Goal: Task Accomplishment & Management: Manage account settings

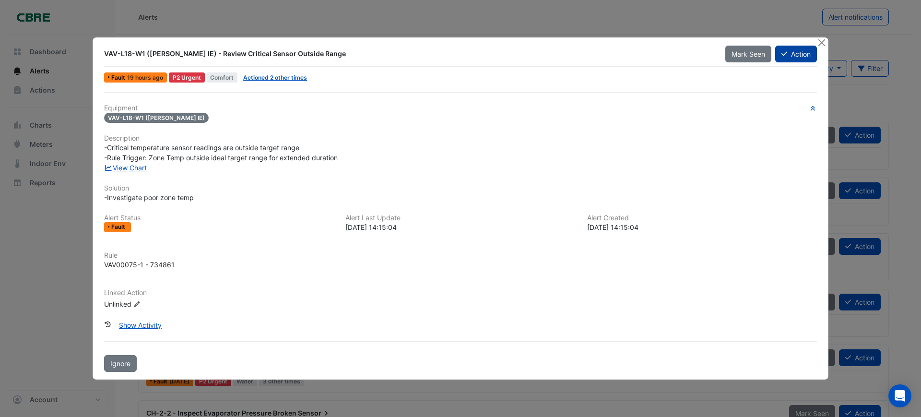
click at [789, 58] on button "Action" at bounding box center [796, 54] width 42 height 17
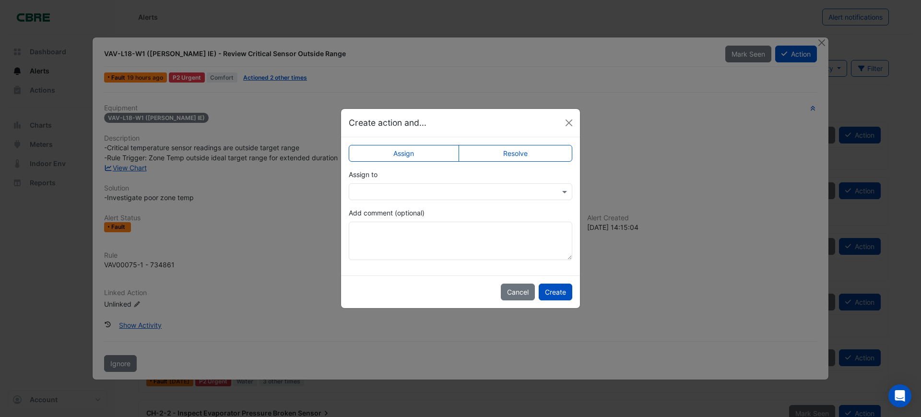
click at [436, 198] on div at bounding box center [461, 191] width 224 height 17
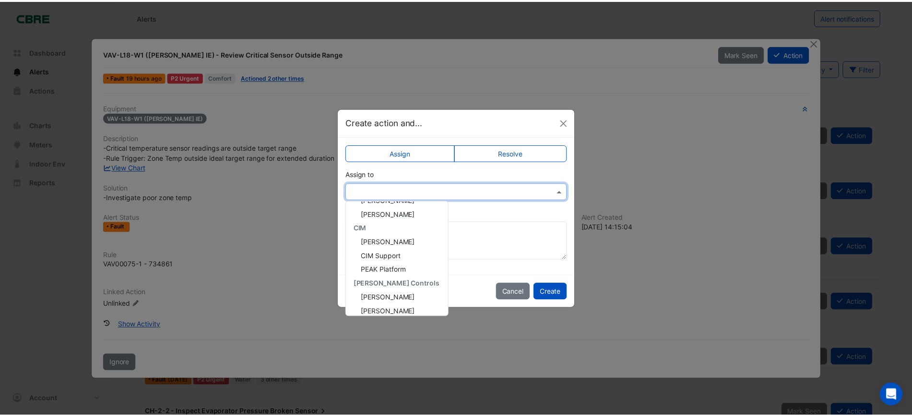
scroll to position [129, 0]
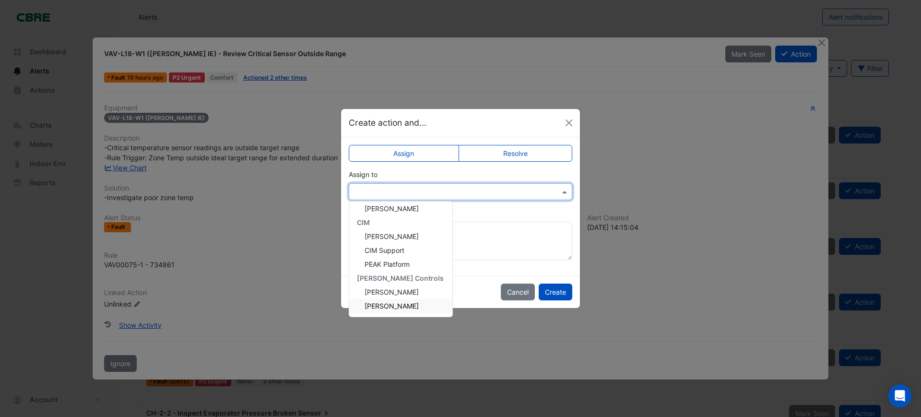
click at [378, 309] on span "Tyrone Hong" at bounding box center [392, 306] width 54 height 8
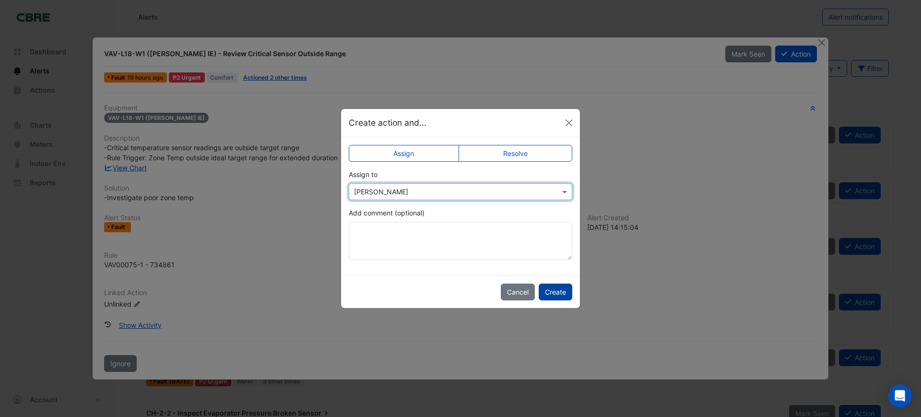
click at [551, 295] on button "Create" at bounding box center [556, 291] width 34 height 17
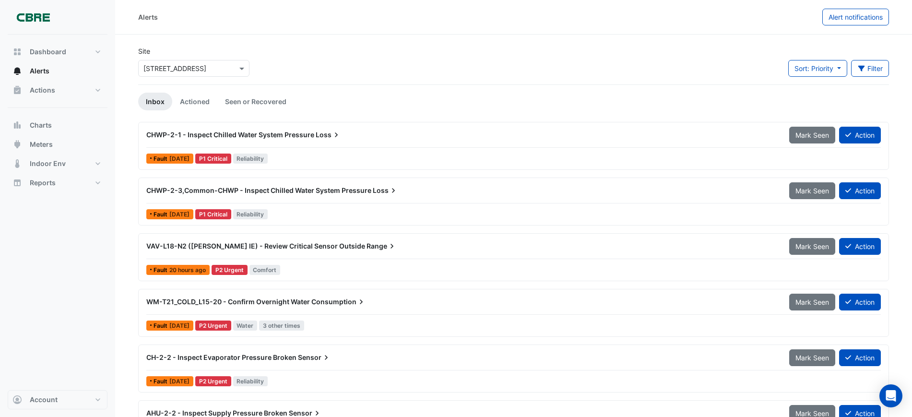
click at [309, 134] on span "CHWP-2-1 - Inspect Chilled Water System Pressure" at bounding box center [230, 134] width 168 height 8
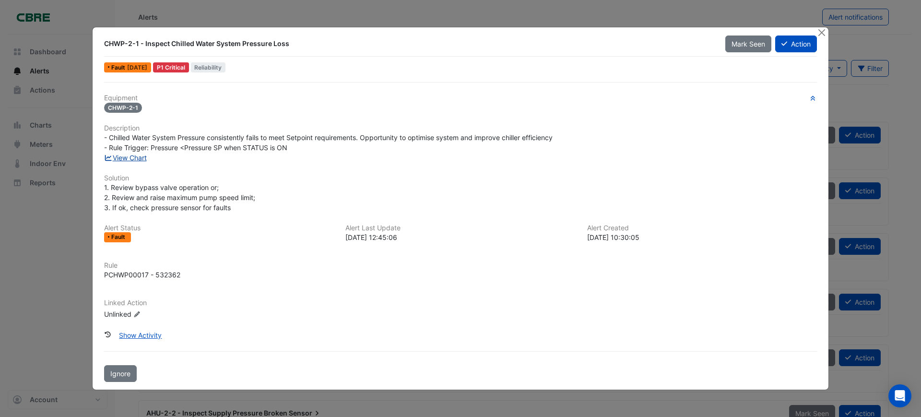
click at [128, 159] on link "View Chart" at bounding box center [125, 157] width 43 height 8
click at [802, 47] on button "Action" at bounding box center [796, 43] width 42 height 17
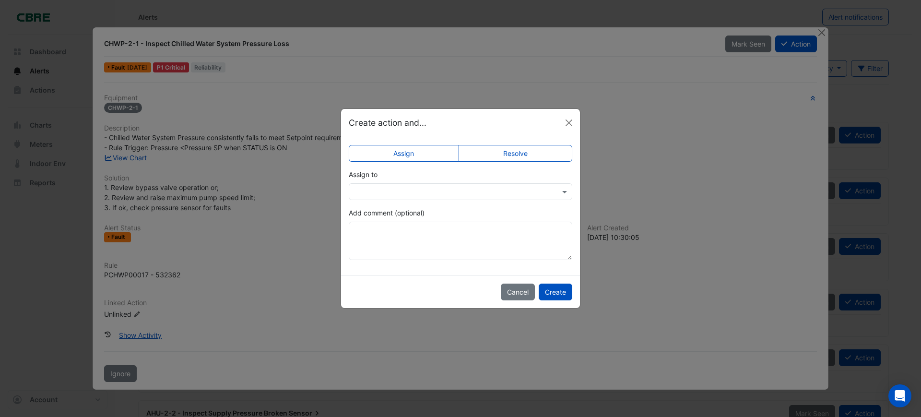
click at [419, 193] on input "text" at bounding box center [451, 192] width 194 height 10
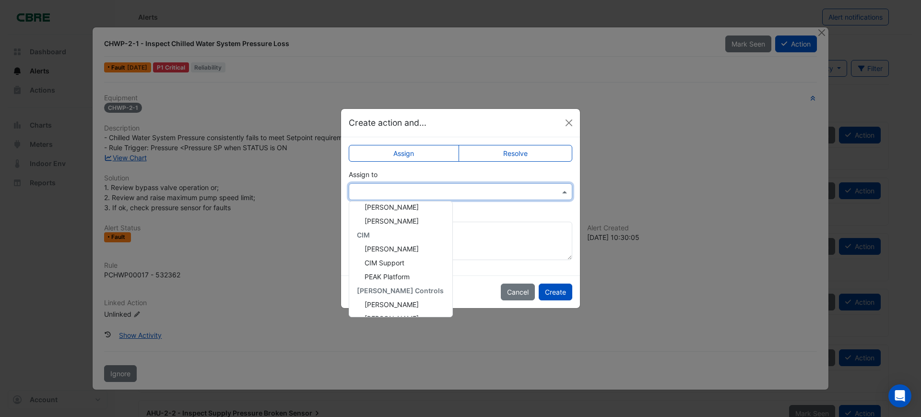
scroll to position [129, 0]
click at [384, 306] on span "Tyrone Hong" at bounding box center [392, 306] width 54 height 8
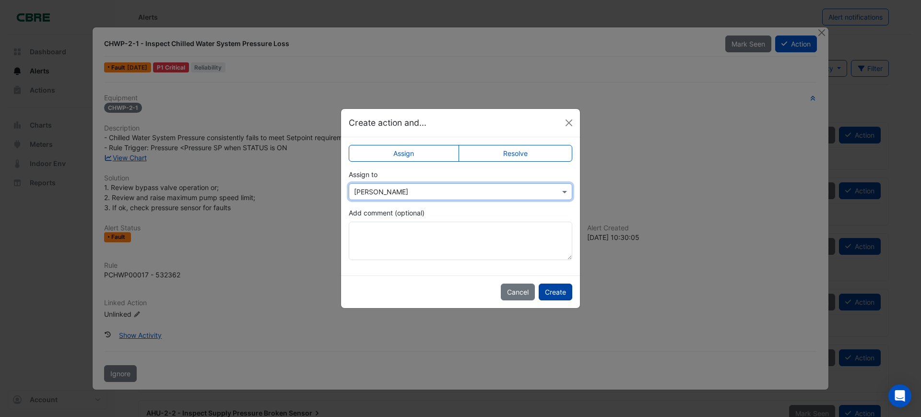
click at [561, 290] on button "Create" at bounding box center [556, 291] width 34 height 17
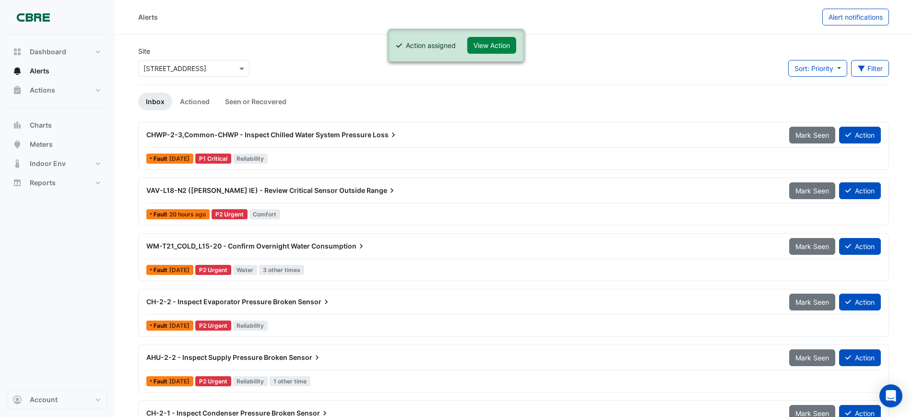
click at [364, 134] on span "CHWP-2-3,Common-CHWP - Inspect Chilled Water System Pressure" at bounding box center [258, 134] width 225 height 8
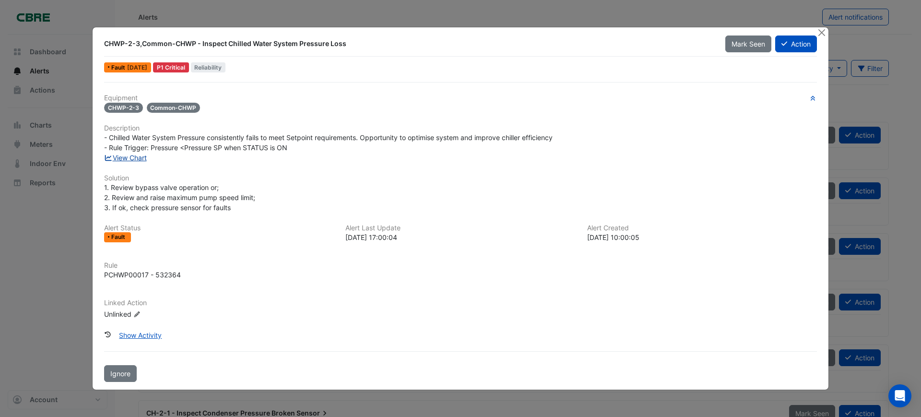
click at [137, 157] on link "View Chart" at bounding box center [125, 157] width 43 height 8
click at [802, 45] on button "Action" at bounding box center [796, 43] width 42 height 17
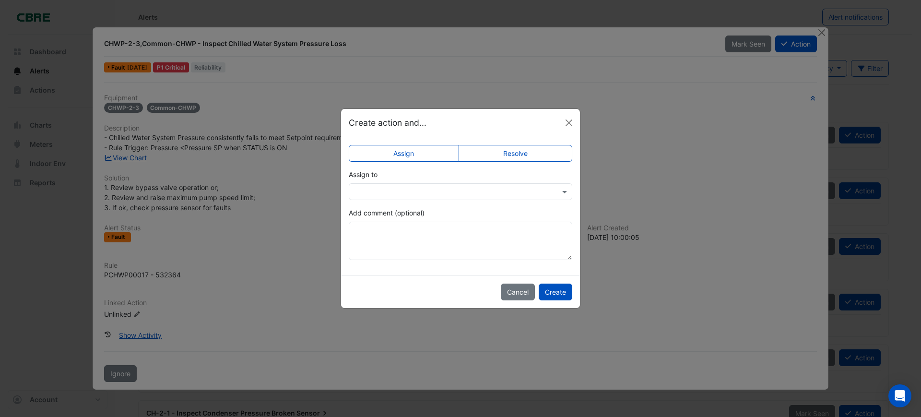
click at [426, 189] on input "text" at bounding box center [451, 192] width 194 height 10
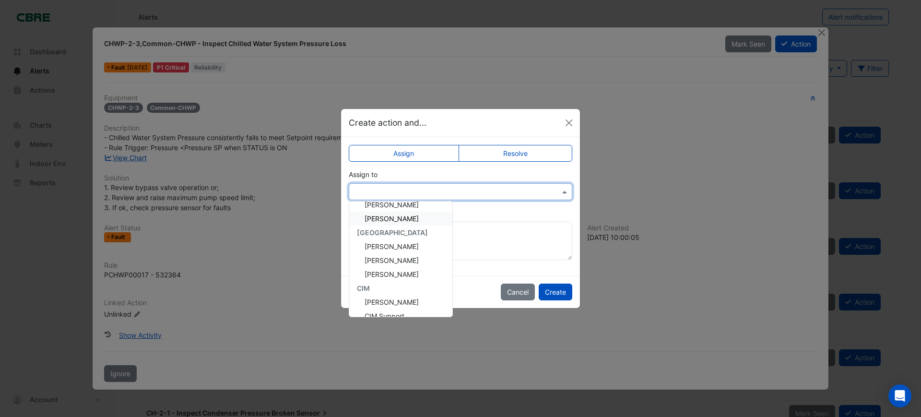
scroll to position [129, 0]
click at [396, 306] on span "Tyrone Hong" at bounding box center [392, 306] width 54 height 8
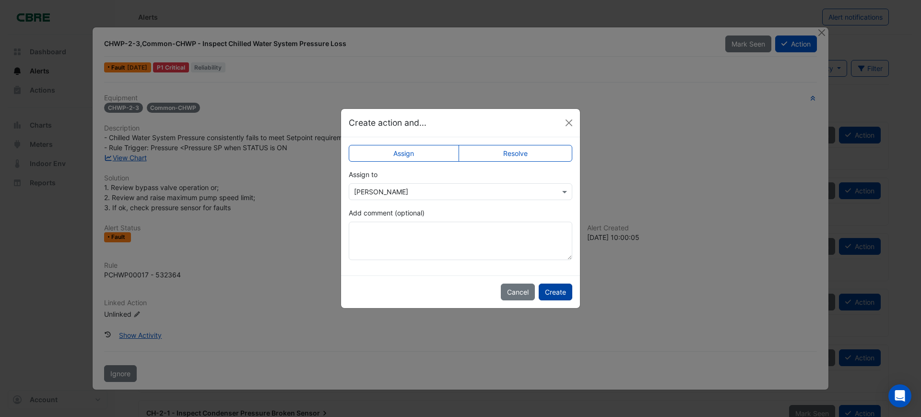
click at [557, 295] on button "Create" at bounding box center [556, 291] width 34 height 17
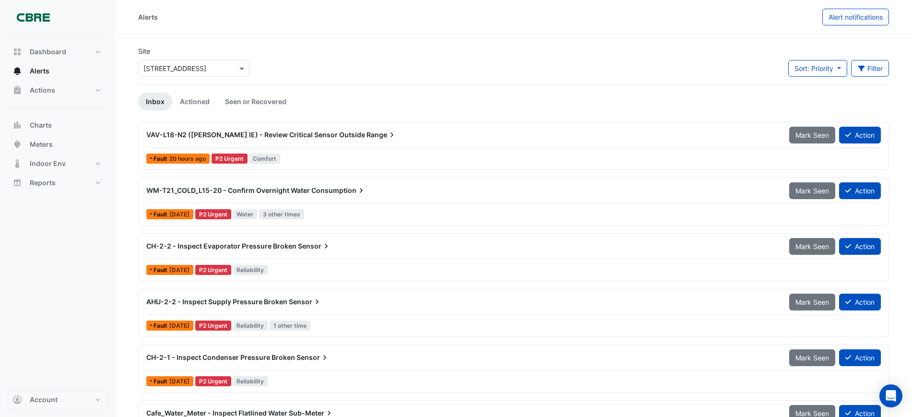
click at [387, 133] on icon at bounding box center [392, 135] width 10 height 10
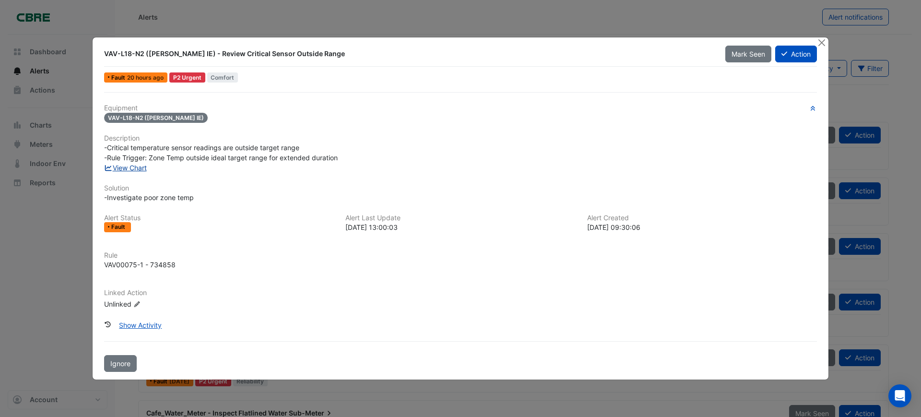
click at [128, 169] on link "View Chart" at bounding box center [125, 168] width 43 height 8
click at [795, 55] on button "Action" at bounding box center [796, 54] width 42 height 17
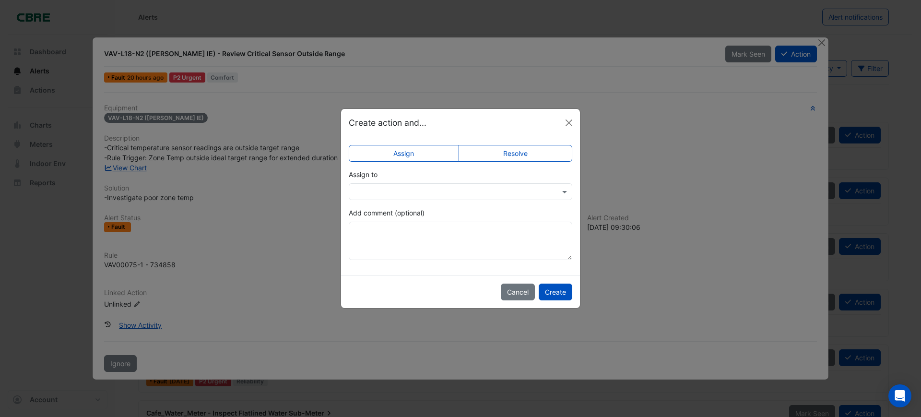
click at [505, 149] on label "Resolve" at bounding box center [516, 153] width 114 height 17
click at [417, 237] on textarea "Add comment (optional)" at bounding box center [461, 241] width 224 height 38
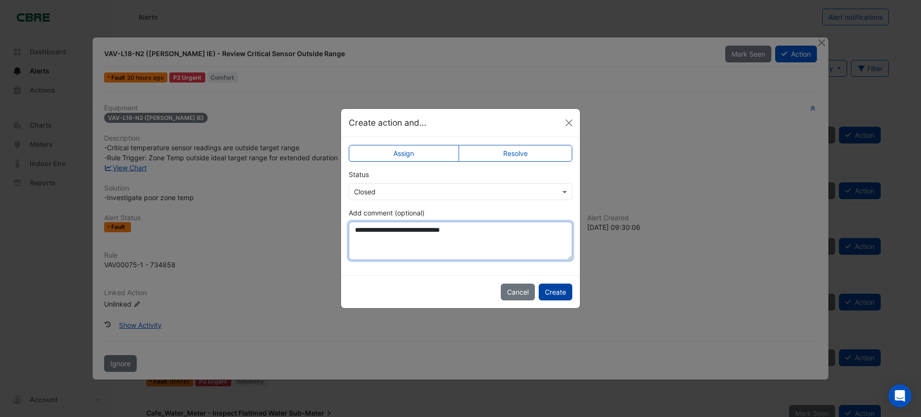
type textarea "**********"
click at [554, 295] on button "Create" at bounding box center [556, 291] width 34 height 17
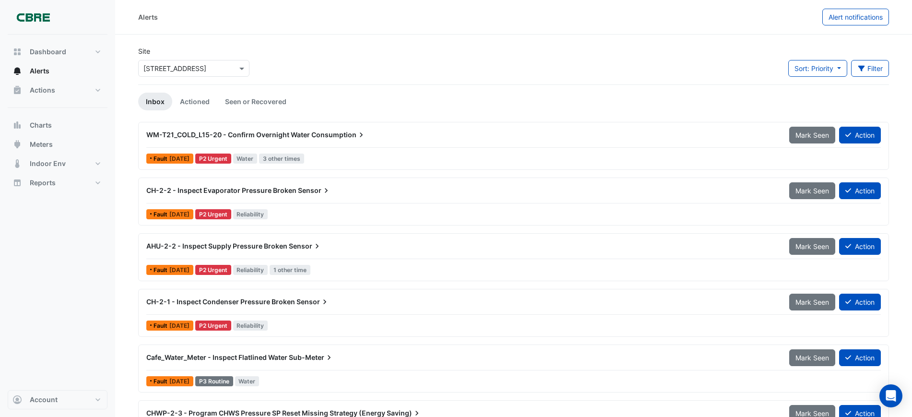
click at [324, 135] on span "Consumption" at bounding box center [338, 135] width 55 height 10
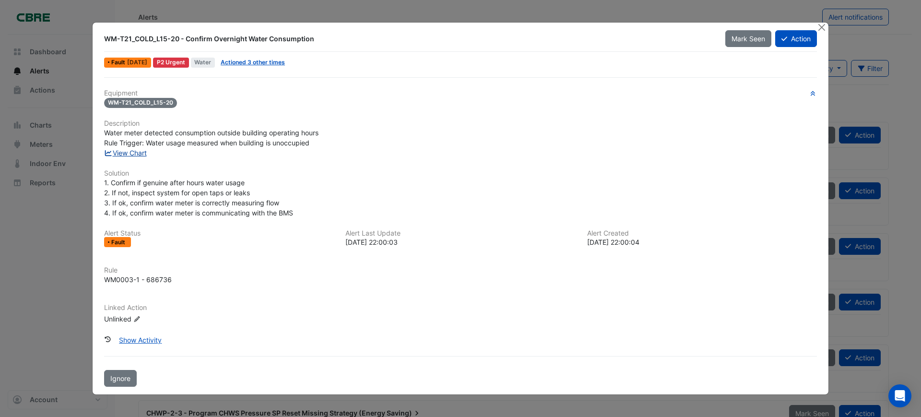
click at [138, 152] on link "View Chart" at bounding box center [125, 153] width 43 height 8
click at [800, 37] on button "Action" at bounding box center [796, 38] width 42 height 17
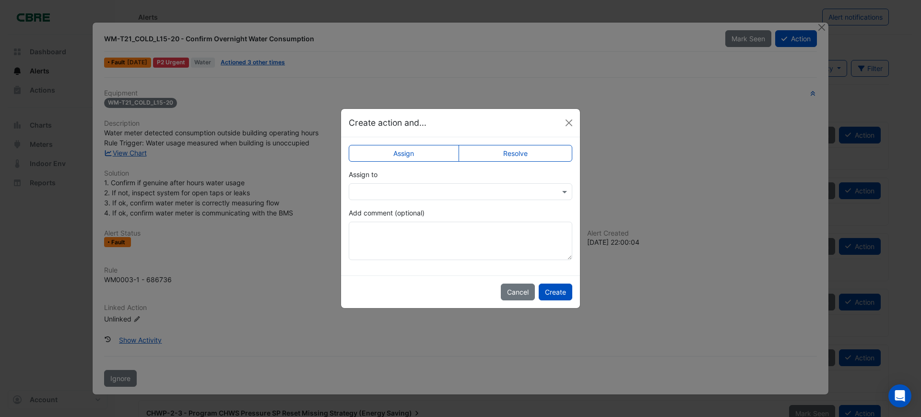
click at [419, 188] on input "text" at bounding box center [451, 192] width 194 height 10
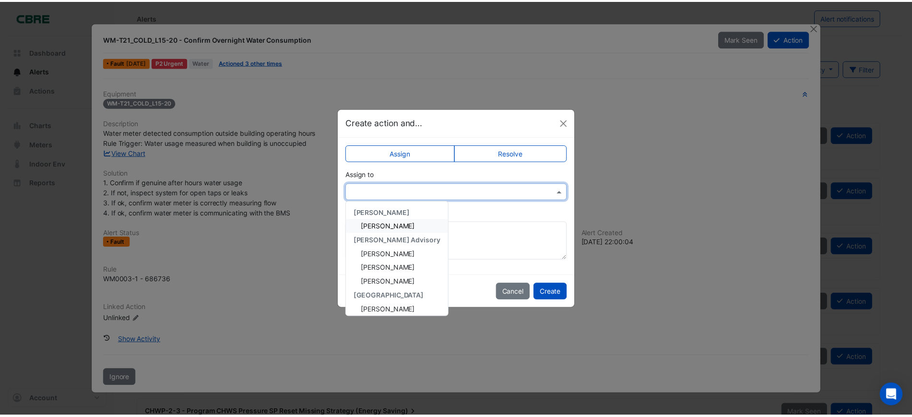
scroll to position [129, 0]
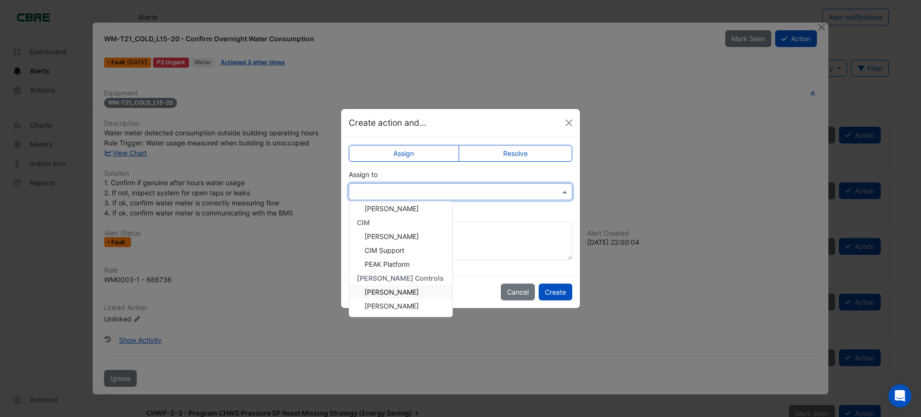
click at [399, 292] on span "John Fidanza" at bounding box center [392, 292] width 54 height 8
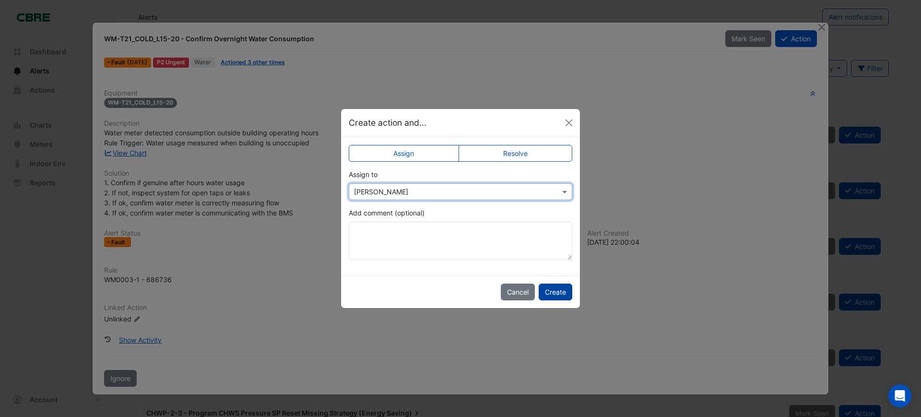
click at [564, 294] on button "Create" at bounding box center [556, 291] width 34 height 17
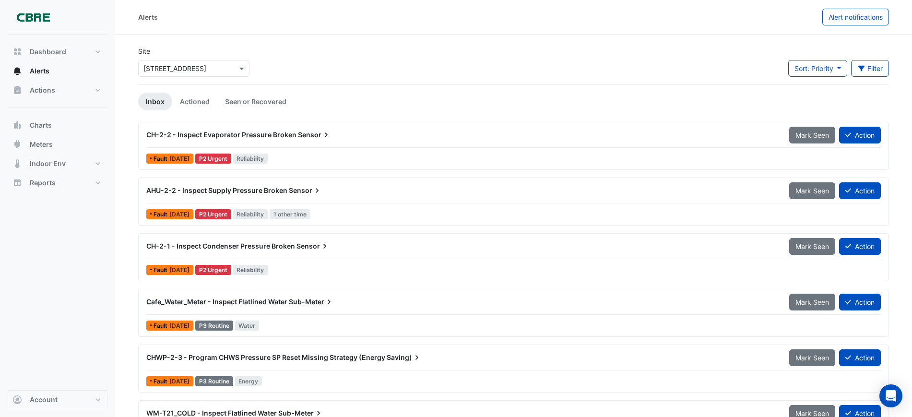
click at [299, 134] on span "Sensor" at bounding box center [314, 135] width 33 height 10
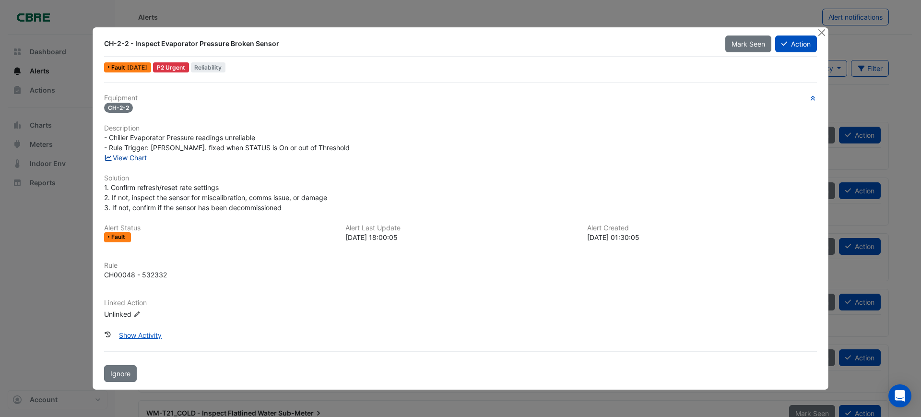
click at [129, 155] on link "View Chart" at bounding box center [125, 157] width 43 height 8
click at [795, 46] on button "Action" at bounding box center [796, 43] width 42 height 17
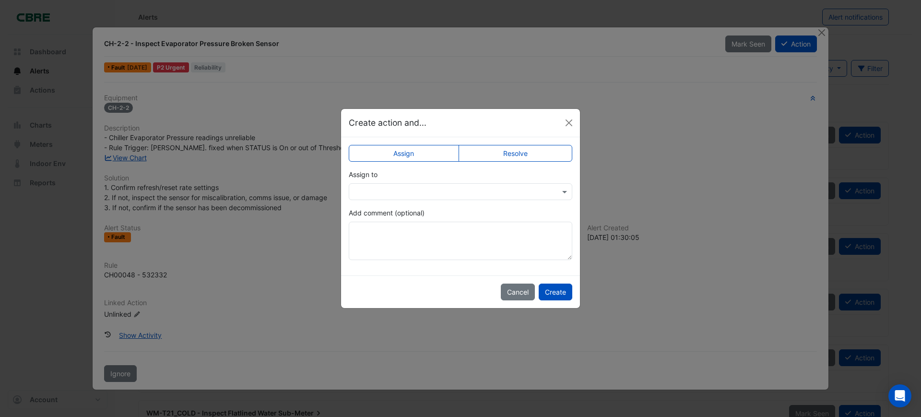
click at [383, 190] on input "text" at bounding box center [451, 192] width 194 height 10
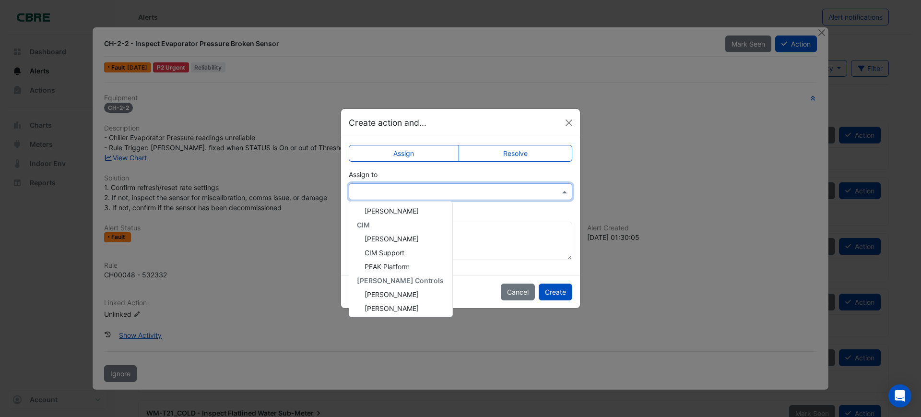
scroll to position [129, 0]
click at [391, 304] on span "Tyrone Hong" at bounding box center [392, 306] width 54 height 8
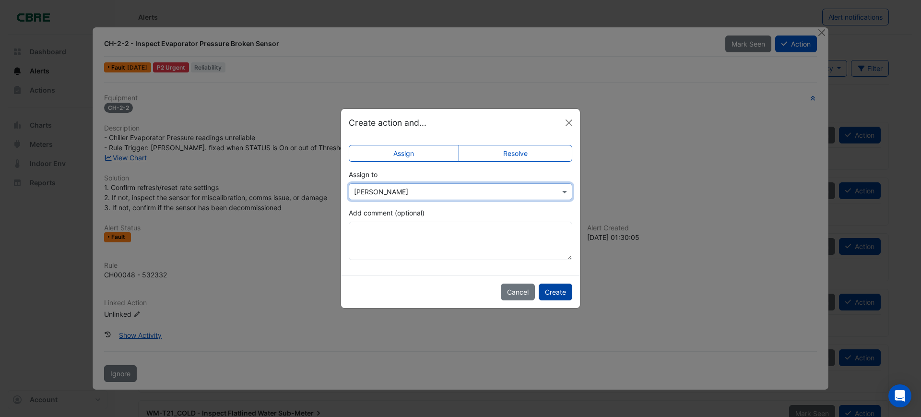
click at [559, 294] on button "Create" at bounding box center [556, 291] width 34 height 17
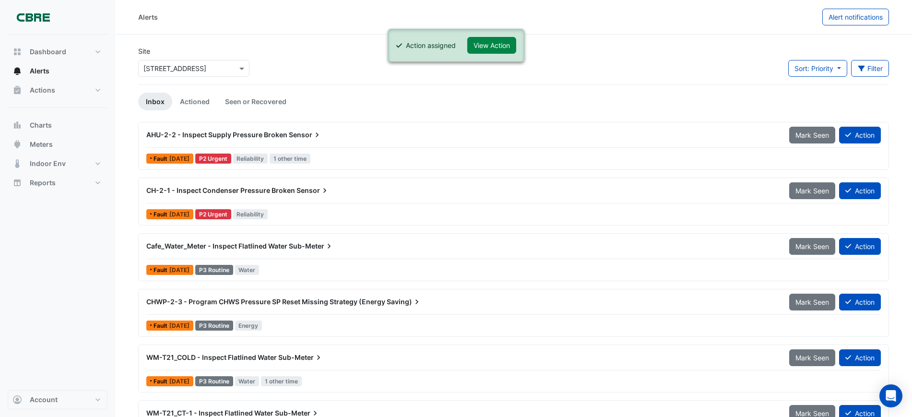
click at [303, 134] on span "Sensor" at bounding box center [305, 135] width 33 height 10
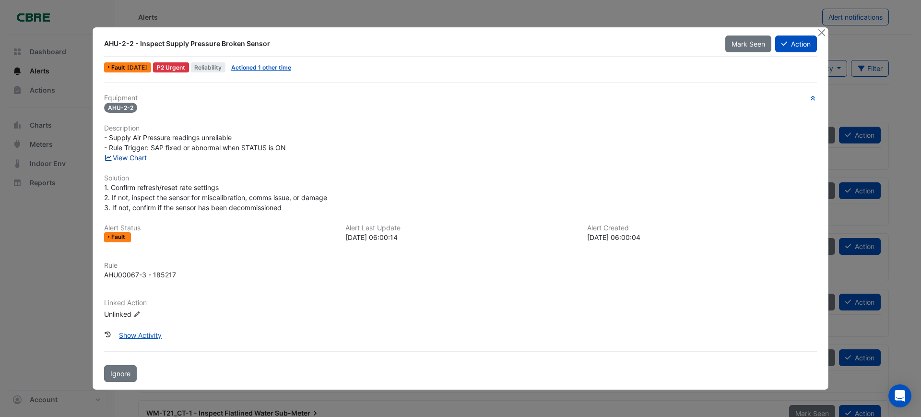
click at [125, 160] on link "View Chart" at bounding box center [125, 157] width 43 height 8
click at [785, 47] on fa-icon at bounding box center [784, 44] width 6 height 8
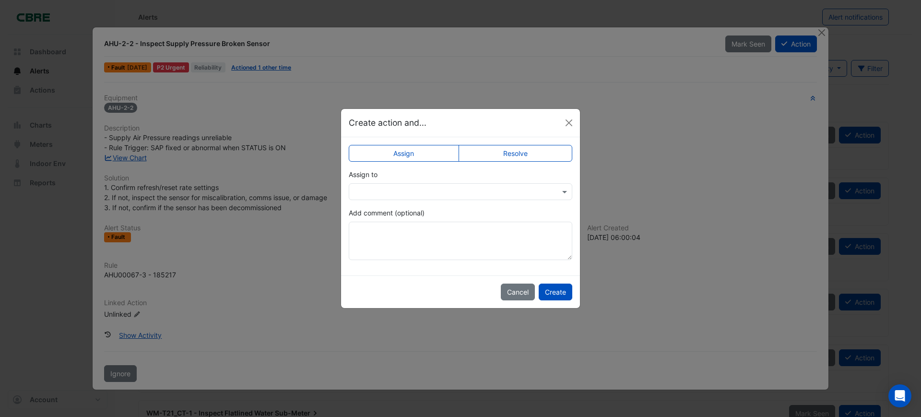
click at [407, 188] on input "text" at bounding box center [451, 192] width 194 height 10
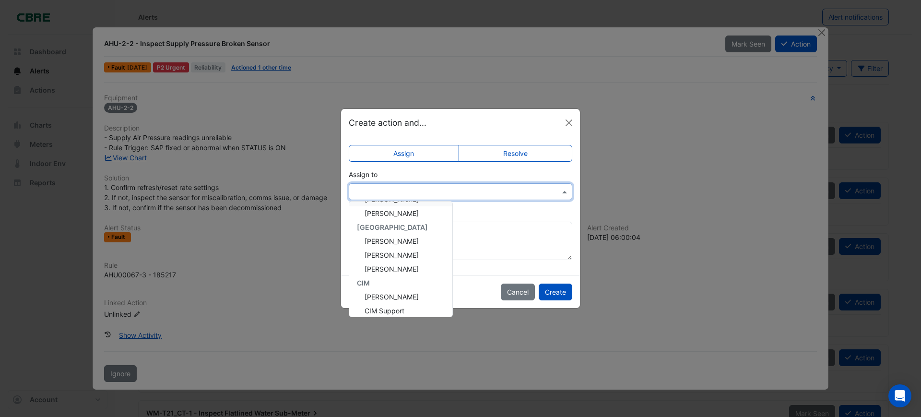
scroll to position [129, 0]
click at [388, 306] on span "Tyrone Hong" at bounding box center [392, 306] width 54 height 8
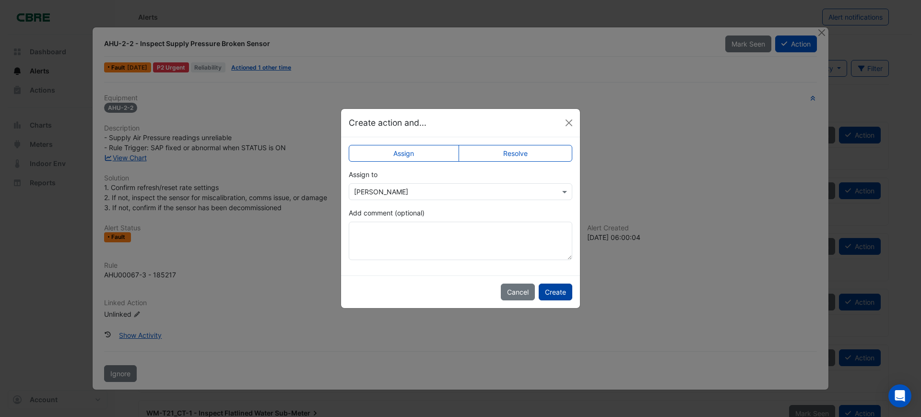
click at [554, 290] on button "Create" at bounding box center [556, 291] width 34 height 17
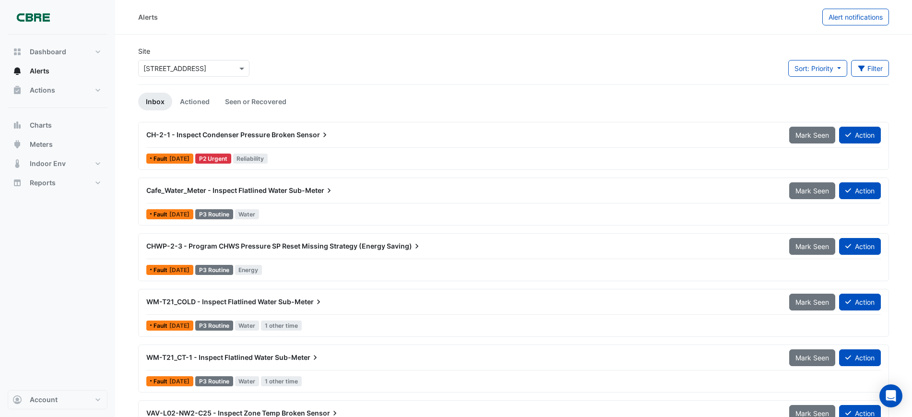
click at [302, 135] on span "Sensor" at bounding box center [312, 135] width 33 height 10
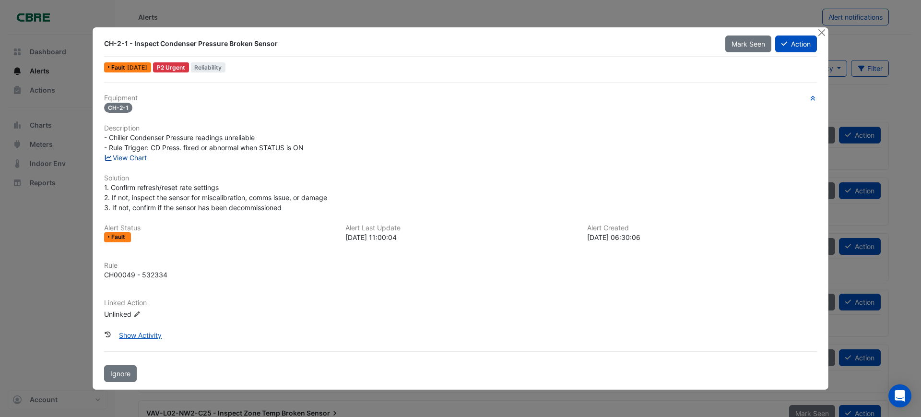
click at [123, 160] on link "View Chart" at bounding box center [125, 157] width 43 height 8
click at [784, 42] on icon at bounding box center [784, 43] width 6 height 7
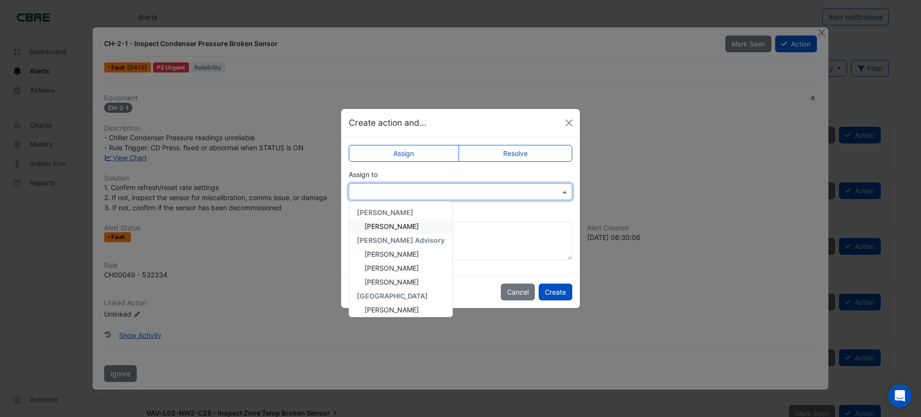
click at [440, 193] on input "text" at bounding box center [451, 192] width 194 height 10
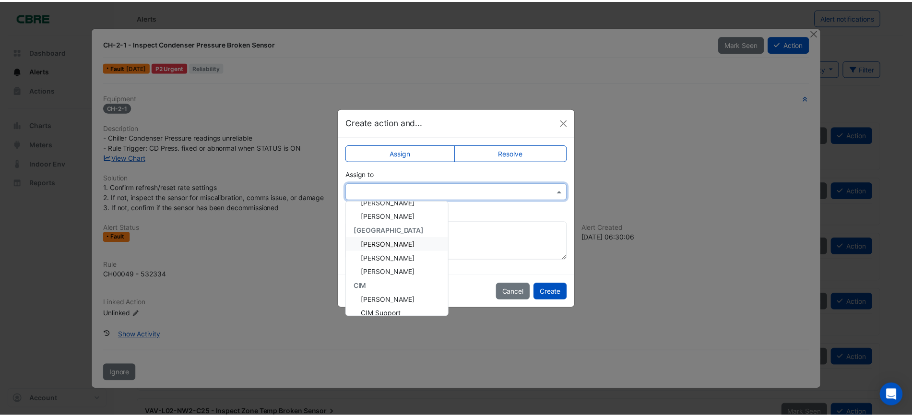
scroll to position [129, 0]
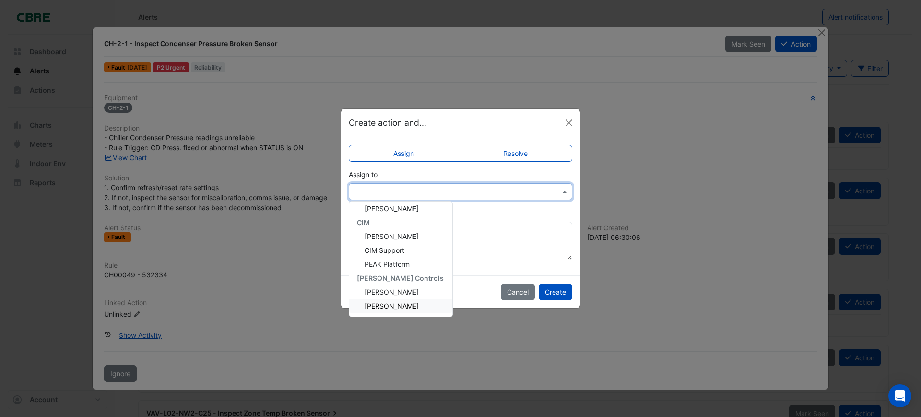
click at [395, 305] on span "Tyrone Hong" at bounding box center [392, 306] width 54 height 8
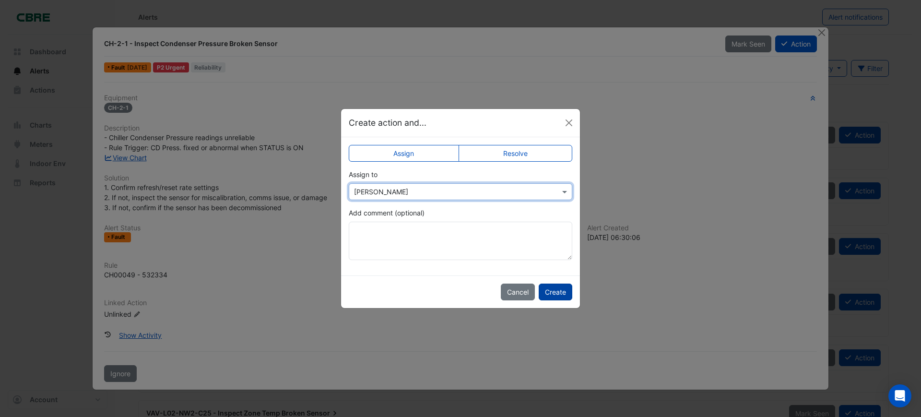
click at [560, 294] on button "Create" at bounding box center [556, 291] width 34 height 17
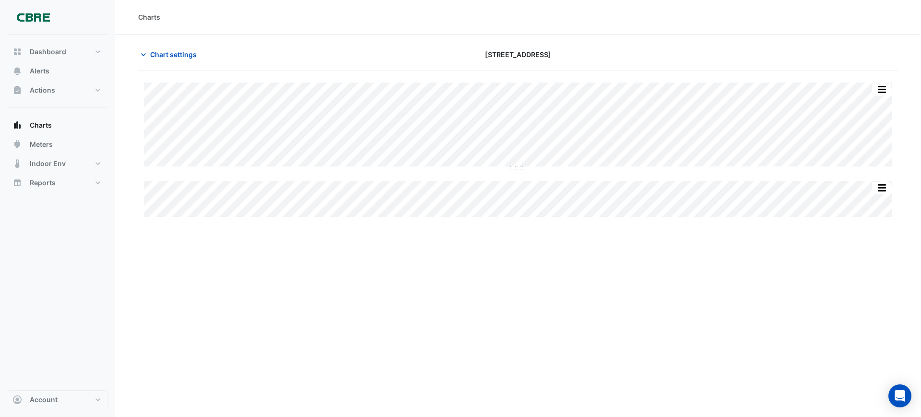
type input "**********"
click at [153, 56] on span "Chart settings" at bounding box center [173, 54] width 47 height 10
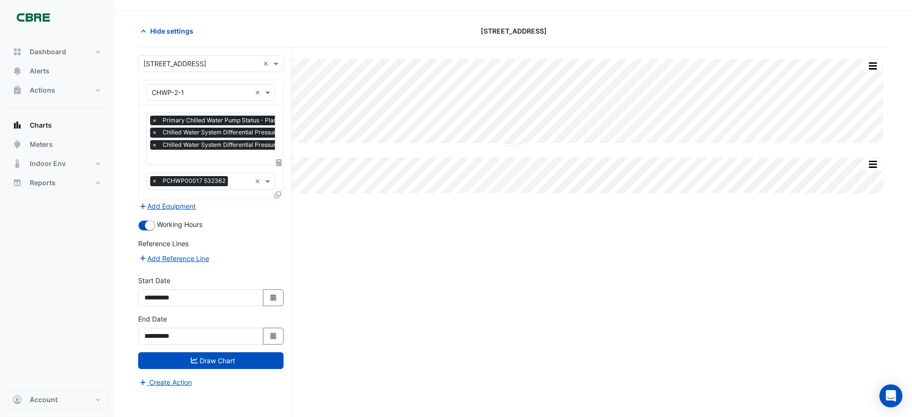
scroll to position [36, 0]
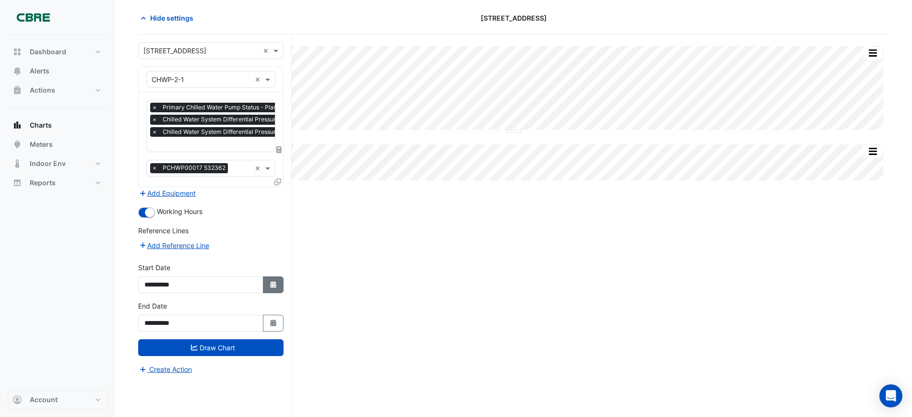
click at [271, 289] on button "Select Date" at bounding box center [273, 284] width 21 height 17
select select "*"
select select "****"
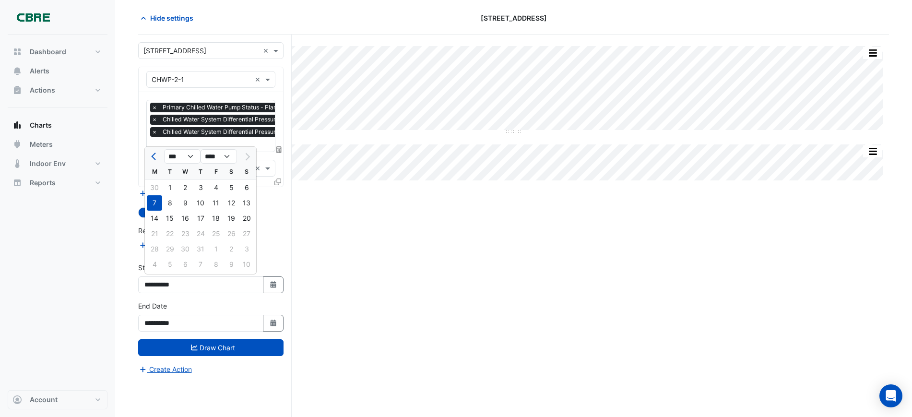
click at [216, 249] on div "28 29 30 31 1 2 3" at bounding box center [200, 248] width 111 height 15
click at [412, 251] on div "Split All Split None Print Save as JPEG Save as PNG Pivot Data Table Export CSV…" at bounding box center [513, 226] width 751 height 382
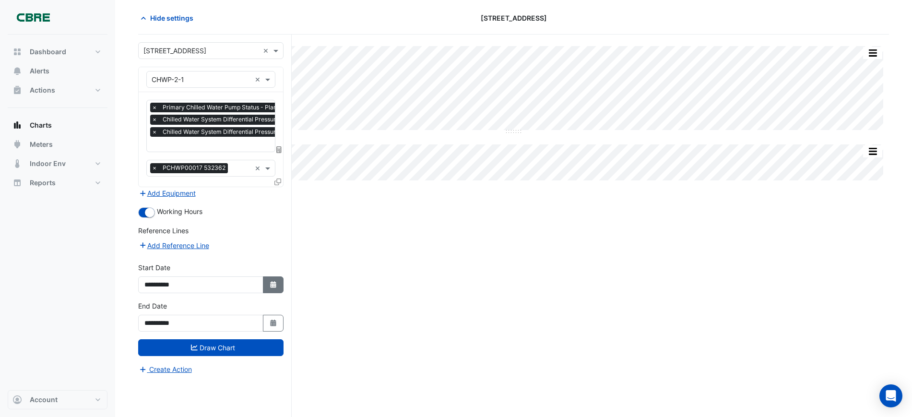
click at [276, 283] on icon "button" at bounding box center [273, 284] width 6 height 7
select select "*"
select select "****"
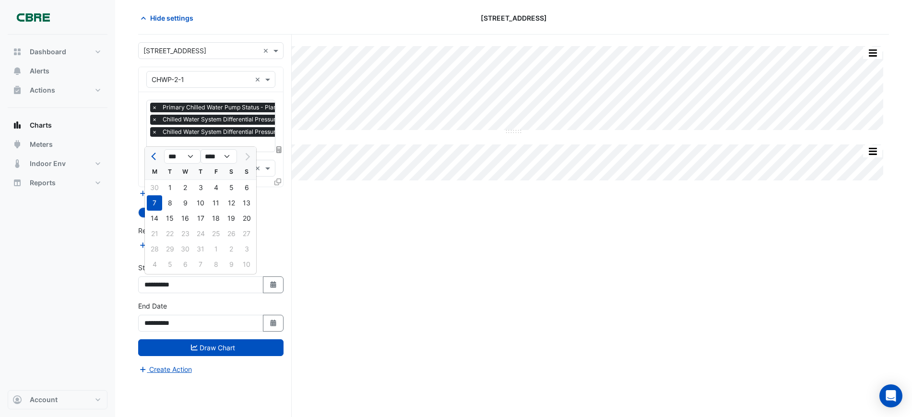
click at [369, 281] on div "Split All Split None Print Save as JPEG Save as PNG Pivot Data Table Export CSV…" at bounding box center [513, 226] width 751 height 382
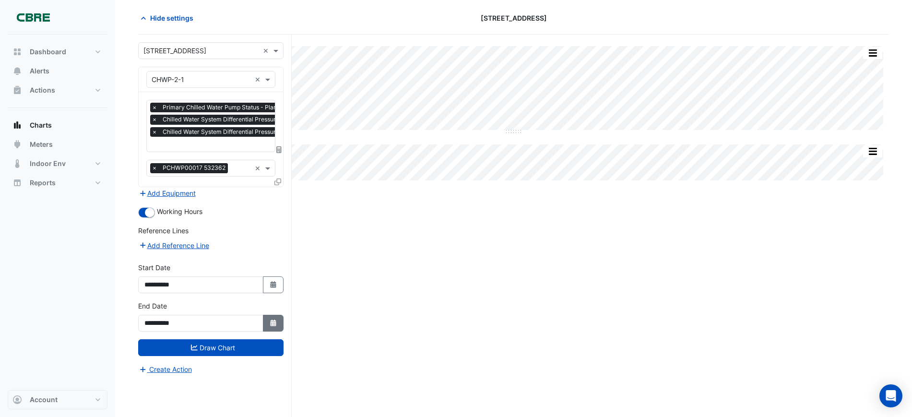
click at [273, 322] on icon "Select Date" at bounding box center [273, 322] width 9 height 7
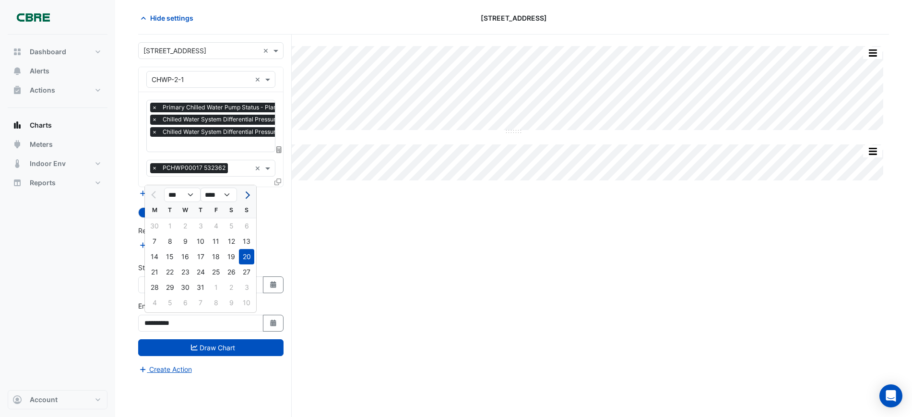
click at [247, 197] on span "Next month" at bounding box center [246, 194] width 7 height 7
select select "*"
click at [184, 285] on div "27" at bounding box center [184, 287] width 15 height 15
type input "**********"
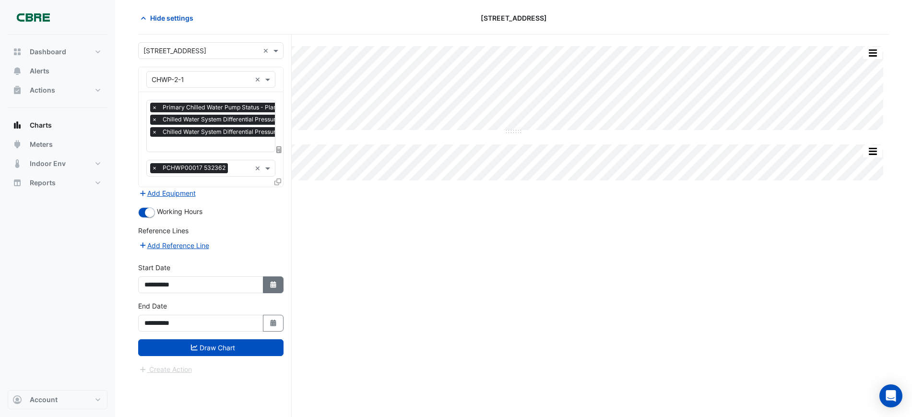
click at [272, 288] on button "Select Date" at bounding box center [273, 284] width 21 height 17
select select "*"
select select "****"
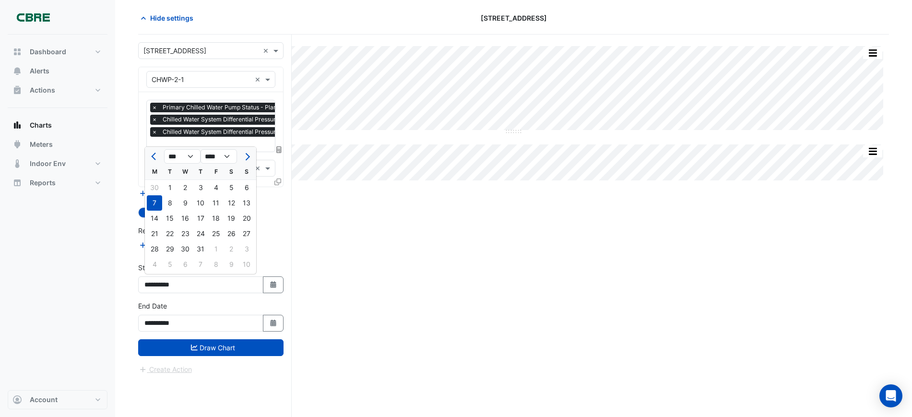
click at [214, 248] on div "1" at bounding box center [215, 248] width 15 height 15
type input "**********"
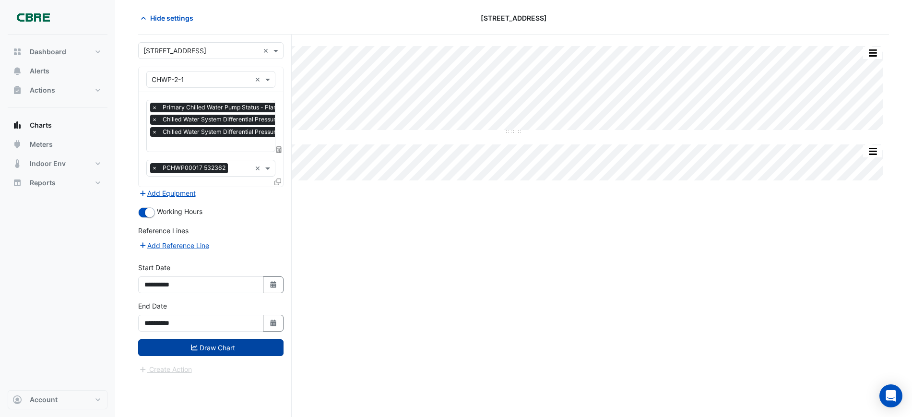
click at [208, 347] on button "Draw Chart" at bounding box center [210, 347] width 145 height 17
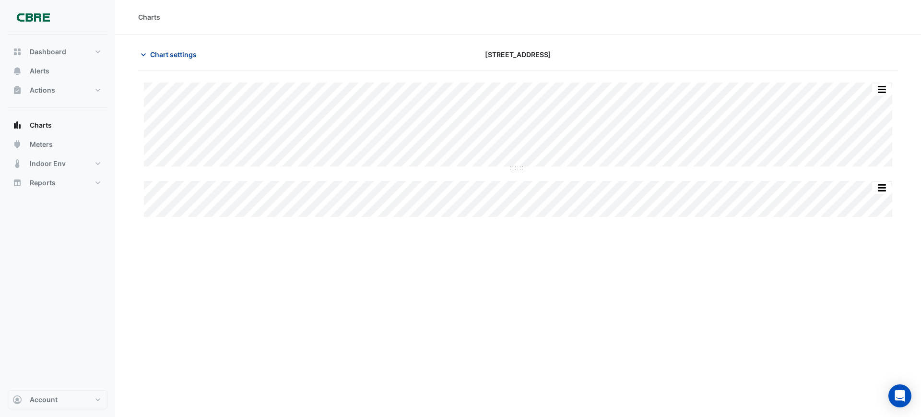
click at [181, 54] on span "Chart settings" at bounding box center [173, 54] width 47 height 10
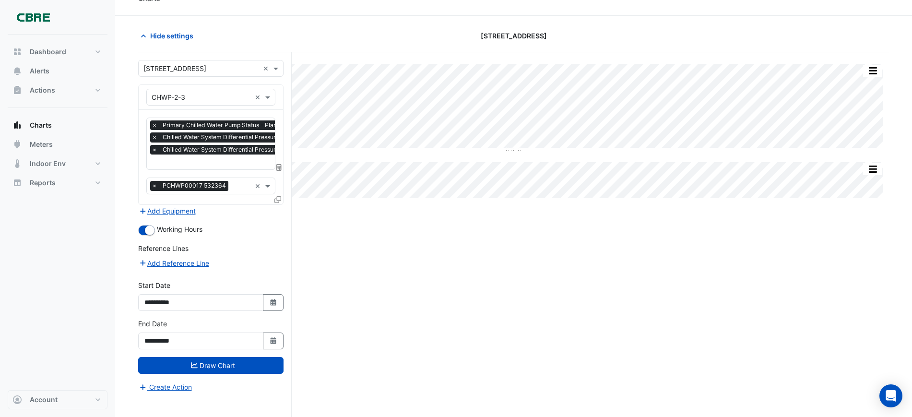
scroll to position [36, 0]
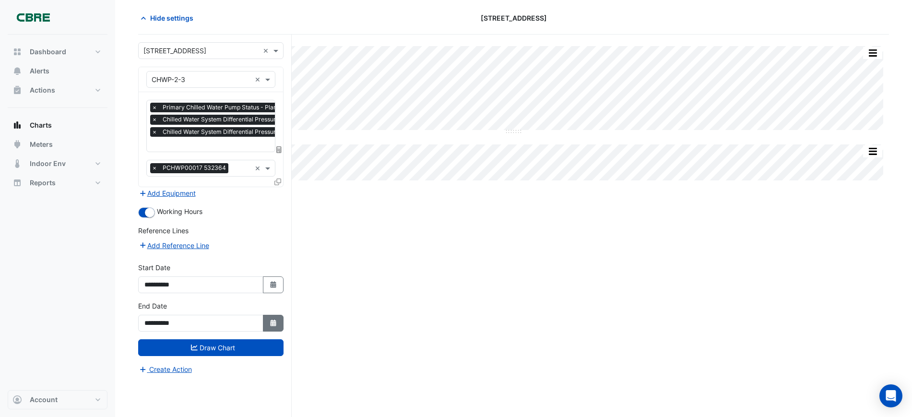
click at [275, 316] on button "Select Date" at bounding box center [273, 323] width 21 height 17
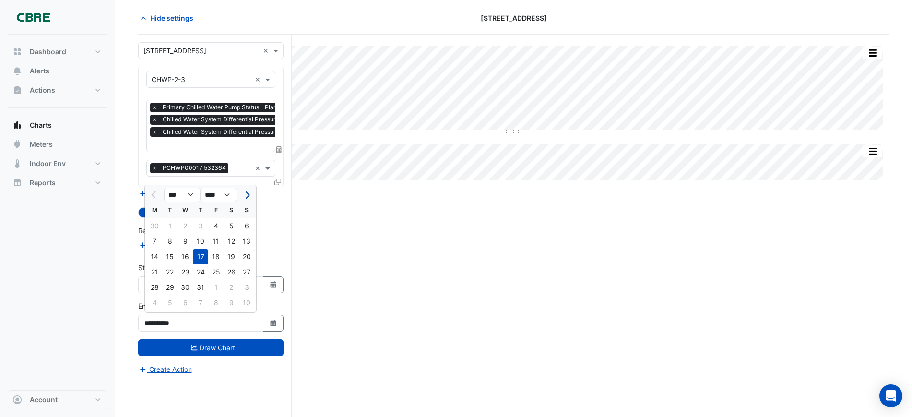
click at [246, 193] on span "Next month" at bounding box center [246, 194] width 7 height 7
select select "*"
click at [189, 285] on div "27" at bounding box center [184, 287] width 15 height 15
type input "**********"
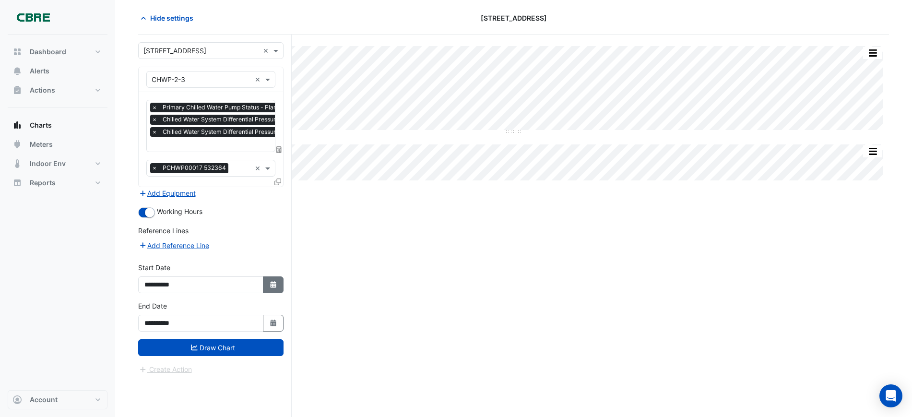
click at [278, 288] on button "Select Date" at bounding box center [273, 284] width 21 height 17
select select "*"
select select "****"
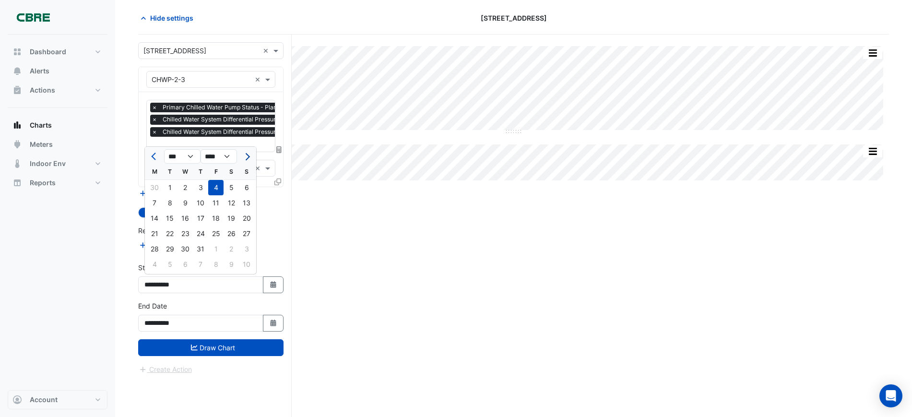
click at [250, 156] on button "Next month" at bounding box center [247, 156] width 12 height 15
select select "*"
click at [212, 188] on div "1" at bounding box center [215, 187] width 15 height 15
type input "**********"
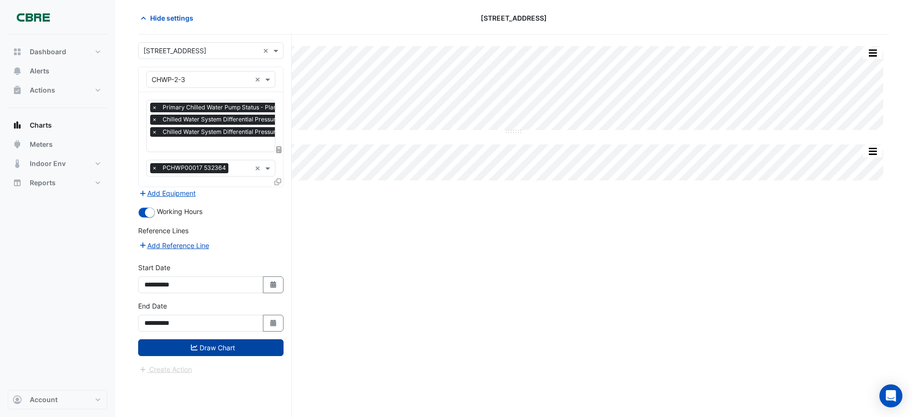
click at [212, 342] on button "Draw Chart" at bounding box center [210, 347] width 145 height 17
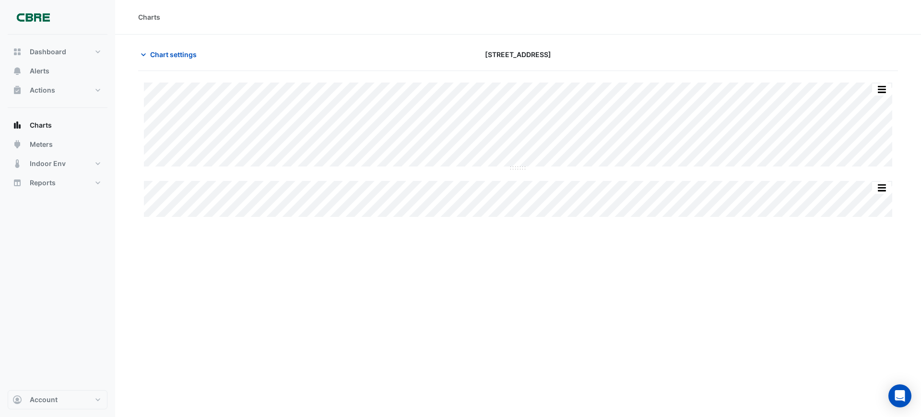
type input "**********"
click at [160, 51] on span "Chart settings" at bounding box center [173, 54] width 47 height 10
click at [150, 56] on span "Chart settings" at bounding box center [173, 54] width 47 height 10
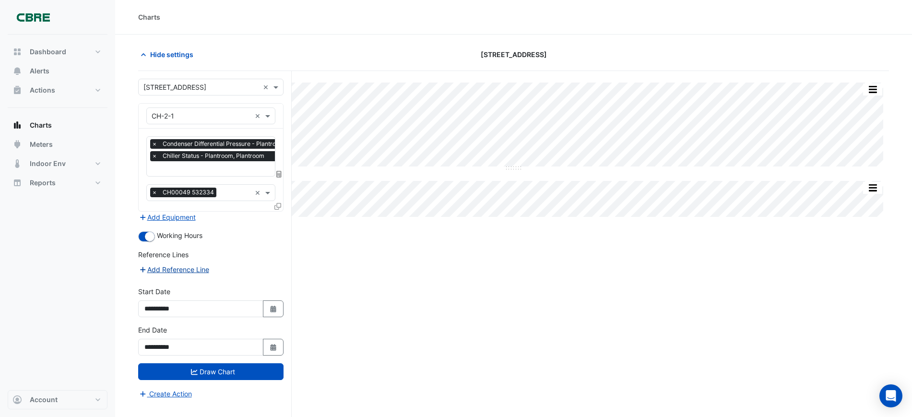
scroll to position [36, 0]
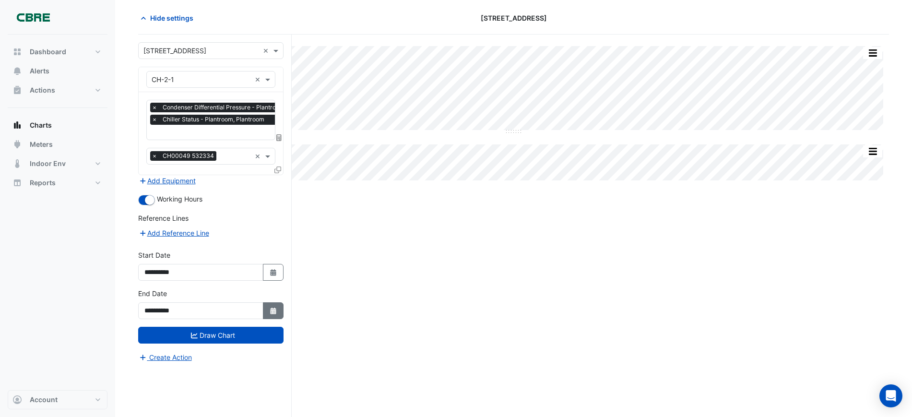
click at [272, 306] on fa-icon "Select Date" at bounding box center [273, 310] width 9 height 8
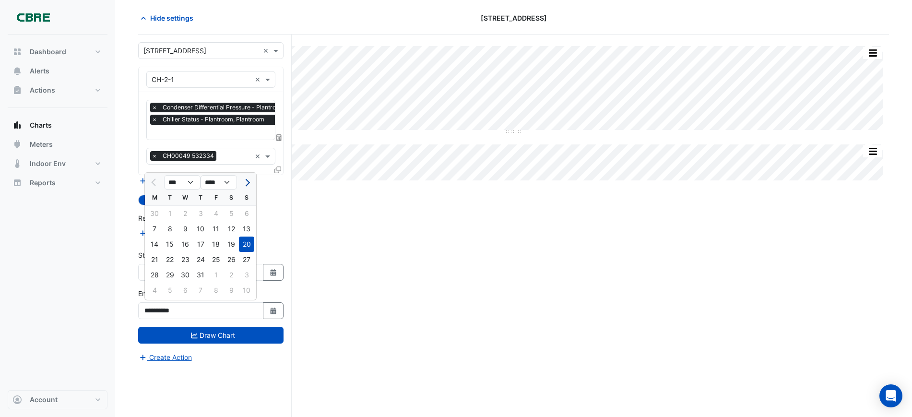
click at [245, 182] on span "Next month" at bounding box center [246, 182] width 7 height 7
select select "*"
click at [182, 275] on div "27" at bounding box center [184, 274] width 15 height 15
type input "**********"
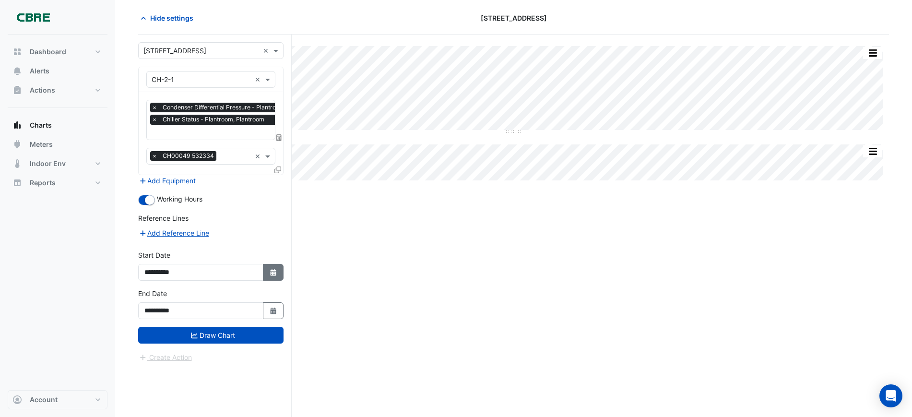
click at [269, 269] on icon "Select Date" at bounding box center [273, 272] width 9 height 7
select select "*"
select select "****"
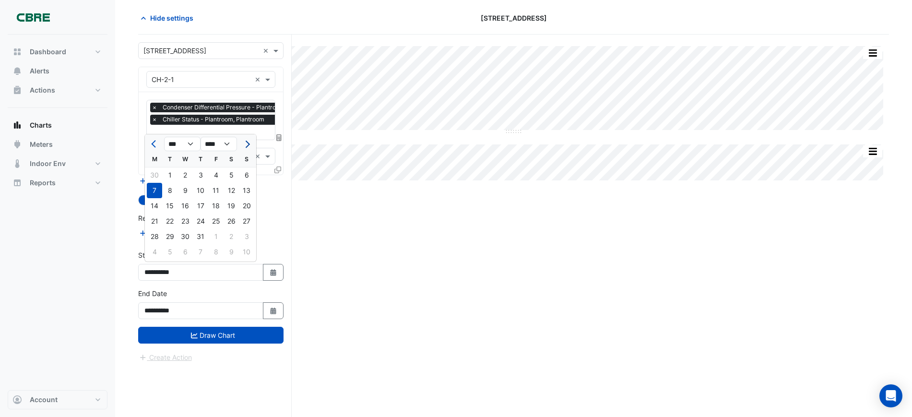
click at [244, 144] on span "Next month" at bounding box center [246, 144] width 7 height 7
select select "*"
drag, startPoint x: 217, startPoint y: 173, endPoint x: 211, endPoint y: 204, distance: 31.8
click at [217, 173] on div "1" at bounding box center [215, 174] width 15 height 15
type input "**********"
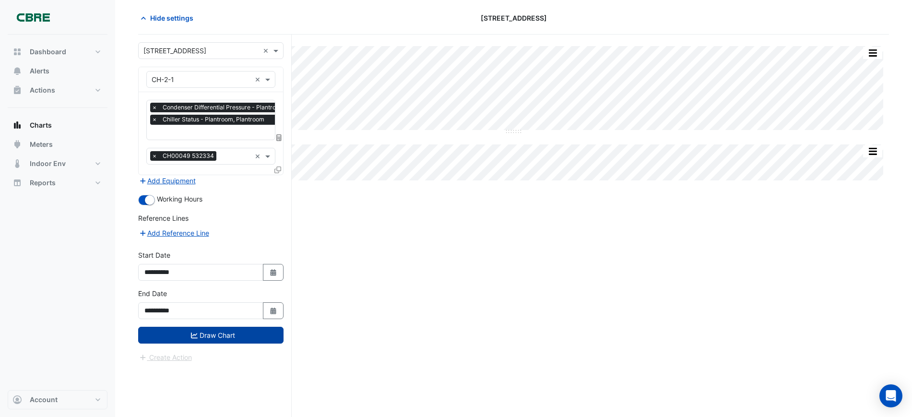
click at [202, 337] on button "Draw Chart" at bounding box center [210, 335] width 145 height 17
